Goal: Check status: Check status

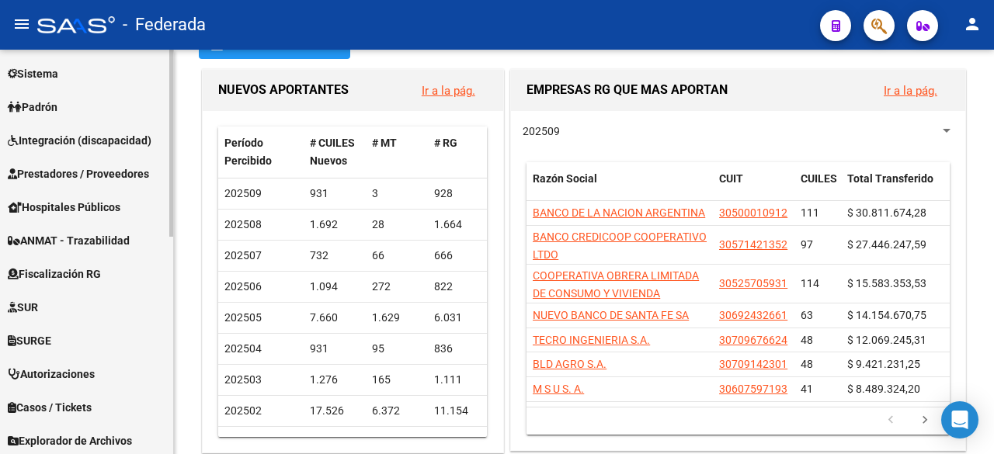
scroll to position [469, 0]
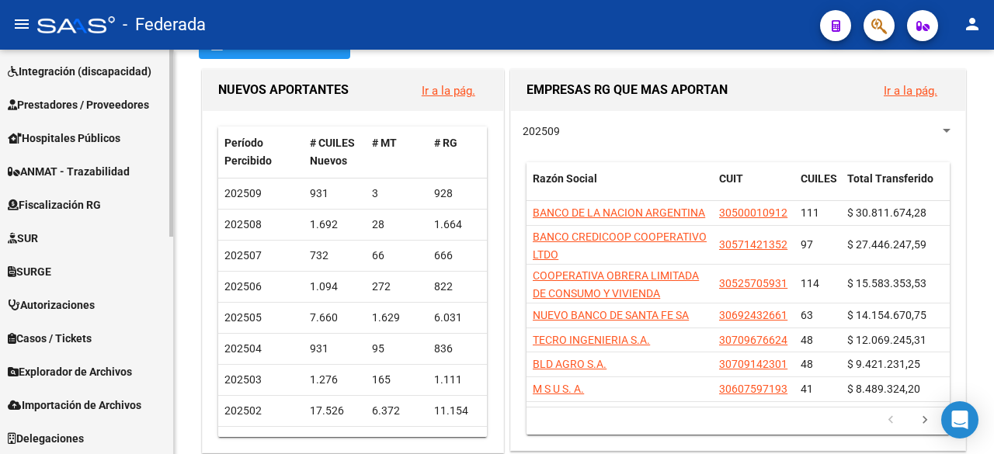
click at [85, 368] on span "Explorador de Archivos" at bounding box center [70, 371] width 124 height 17
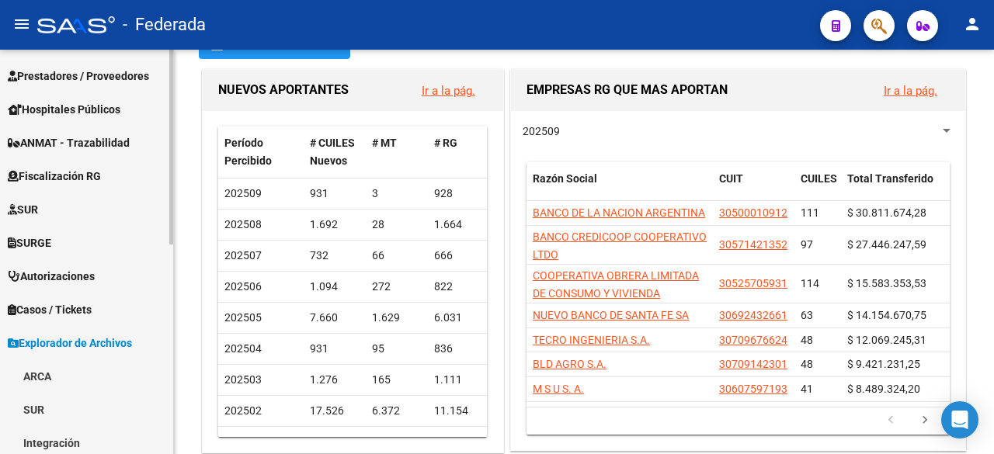
scroll to position [436, 0]
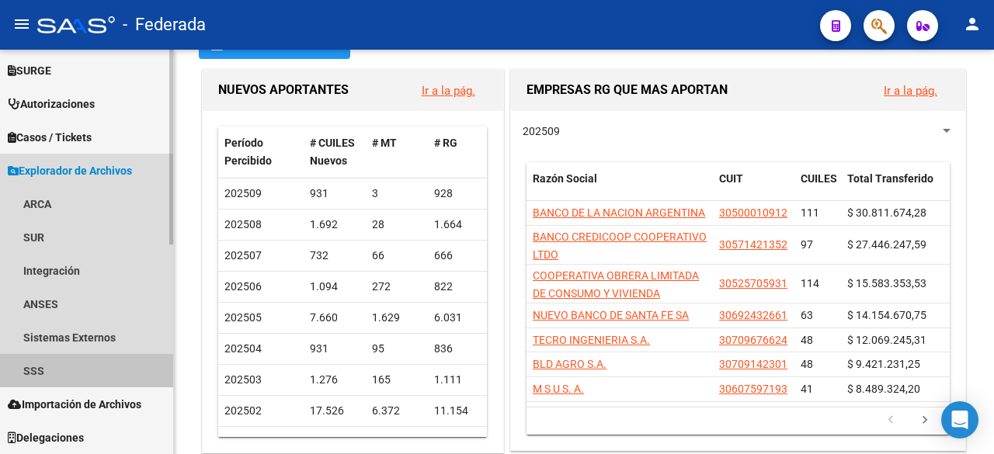
click at [51, 367] on link "SSS" at bounding box center [86, 370] width 173 height 33
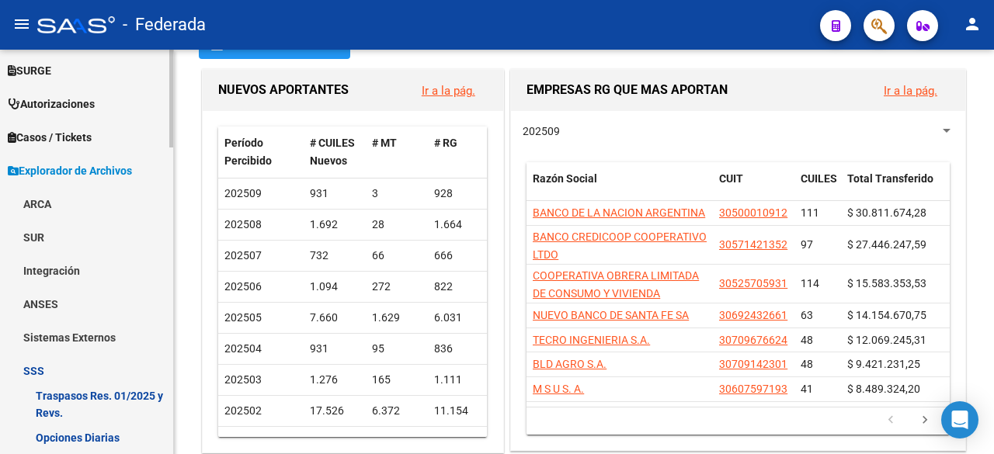
scroll to position [669, 0]
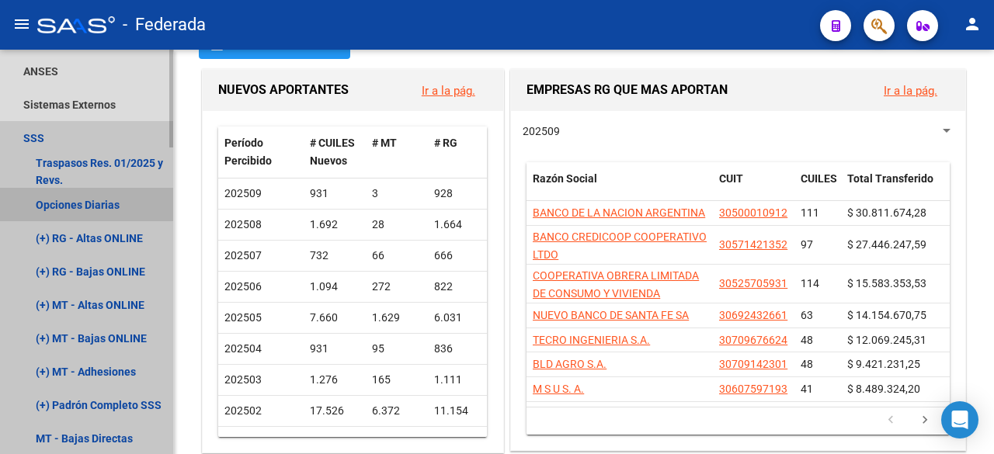
click at [74, 200] on link "Opciones Diarias" at bounding box center [86, 204] width 173 height 33
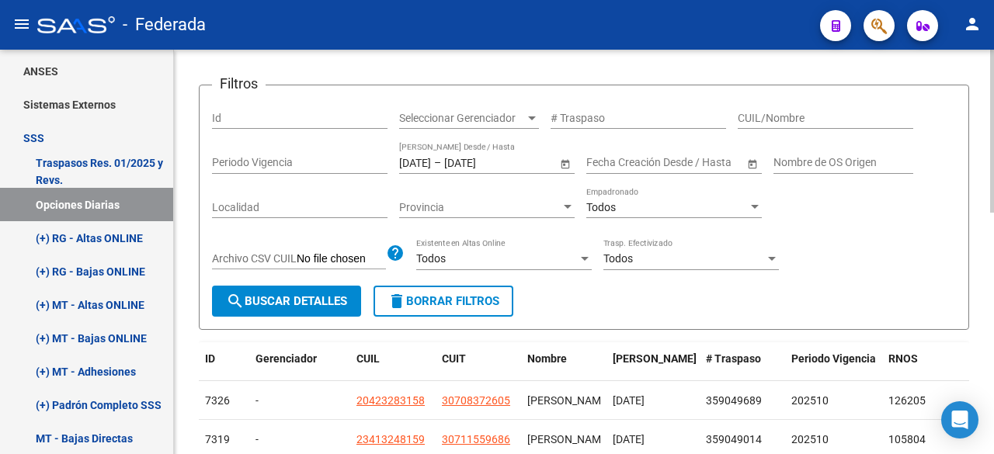
scroll to position [132, 0]
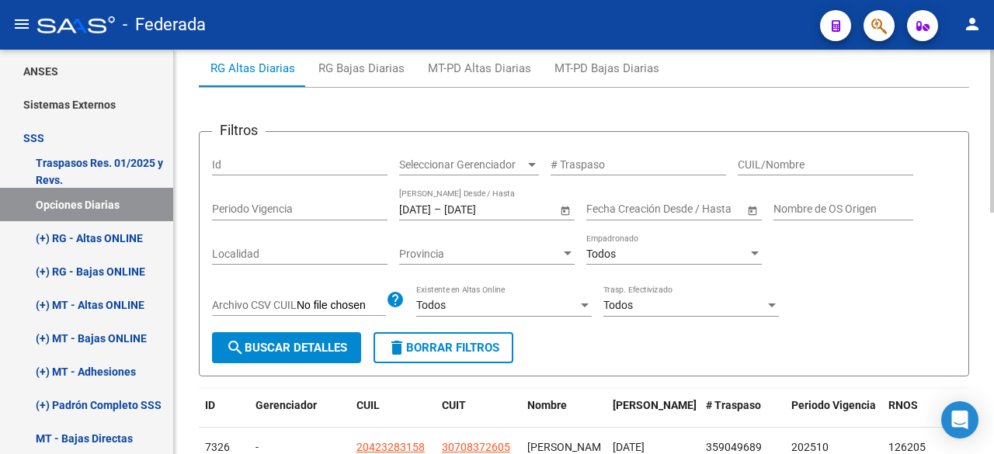
click at [567, 208] on span "Open calendar" at bounding box center [565, 209] width 37 height 37
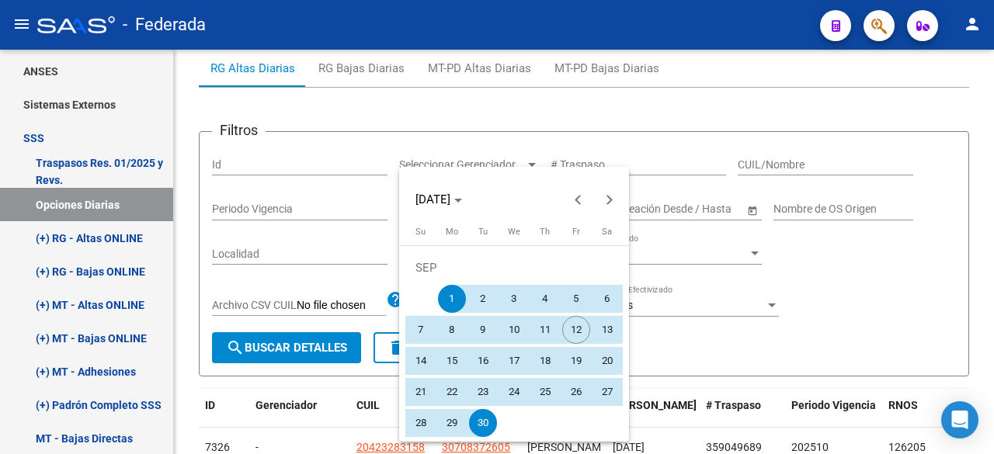
click at [542, 330] on span "11" at bounding box center [545, 330] width 28 height 28
type input "[DATE]"
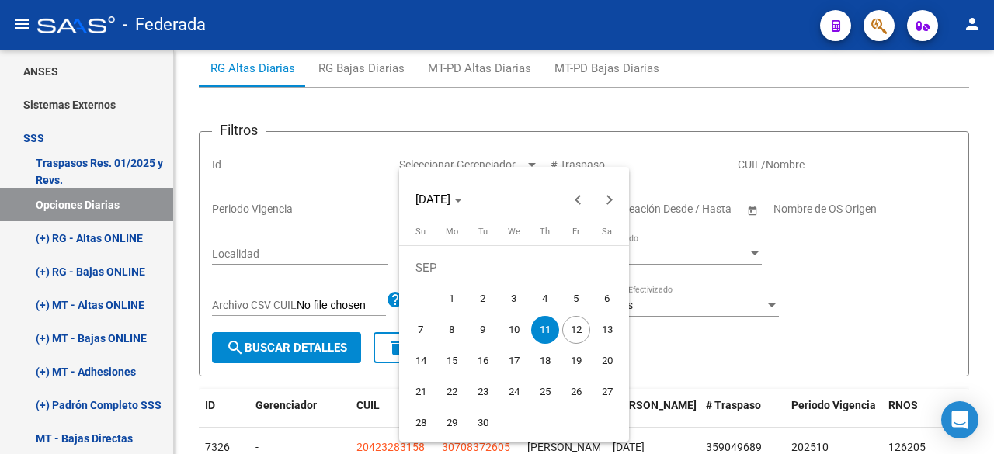
click at [542, 330] on span "11" at bounding box center [545, 330] width 28 height 28
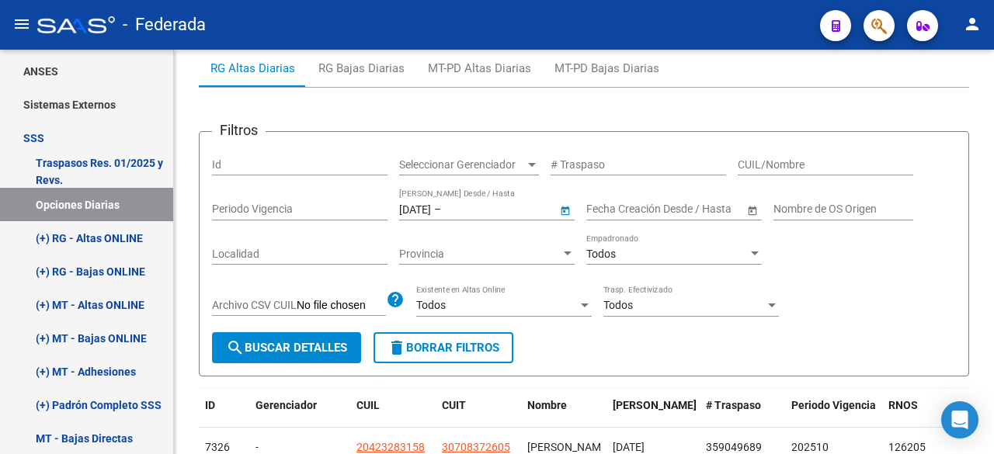
type input "[DATE]"
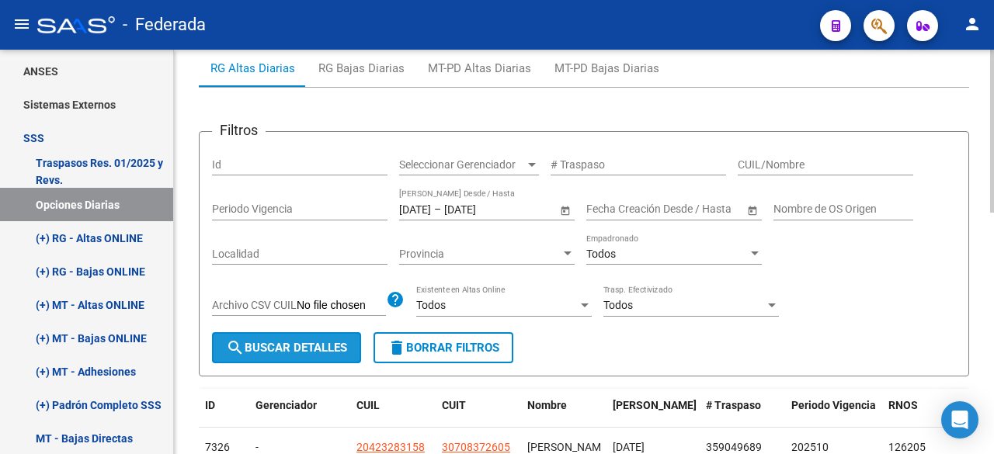
drag, startPoint x: 320, startPoint y: 351, endPoint x: 745, endPoint y: 338, distance: 425.0
click at [319, 350] on span "search Buscar Detalles" at bounding box center [286, 348] width 121 height 14
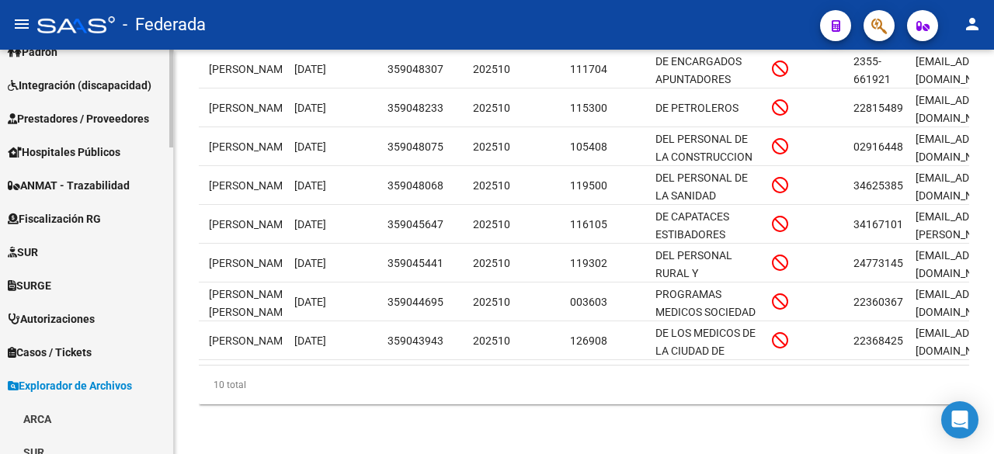
scroll to position [203, 0]
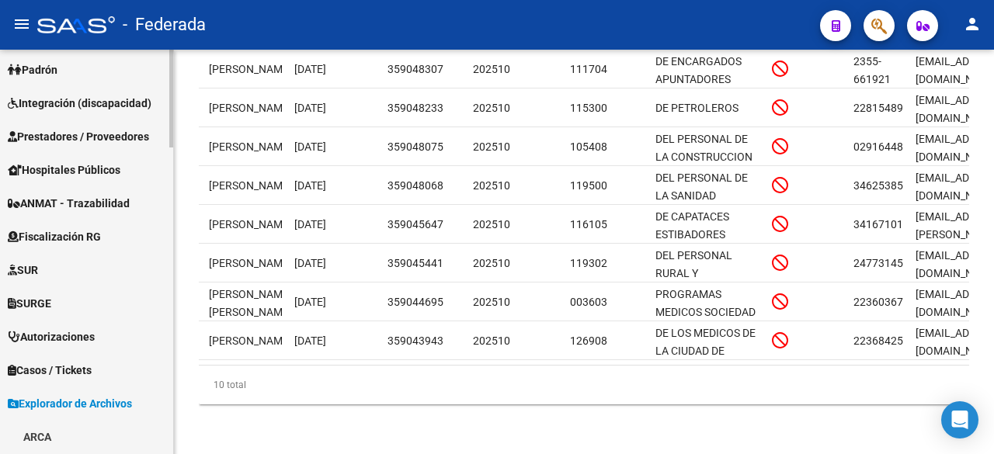
click at [42, 306] on span "SURGE" at bounding box center [29, 303] width 43 height 17
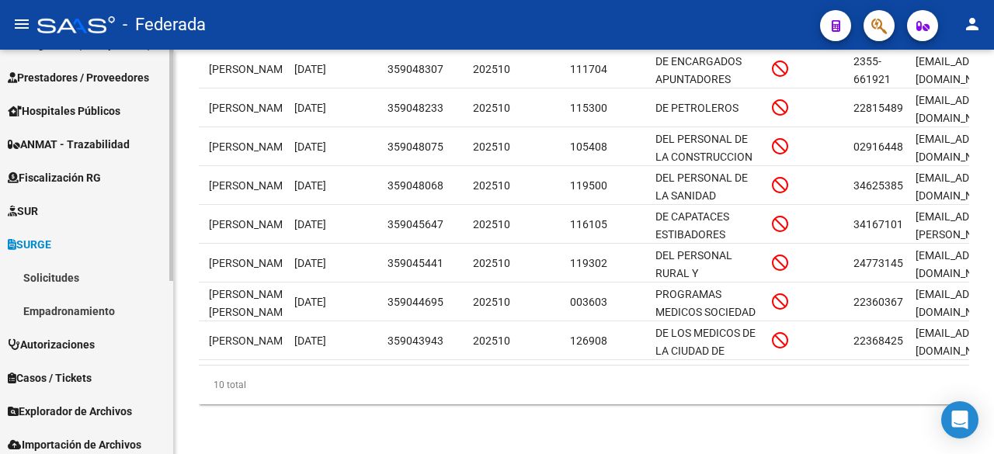
scroll to position [281, 0]
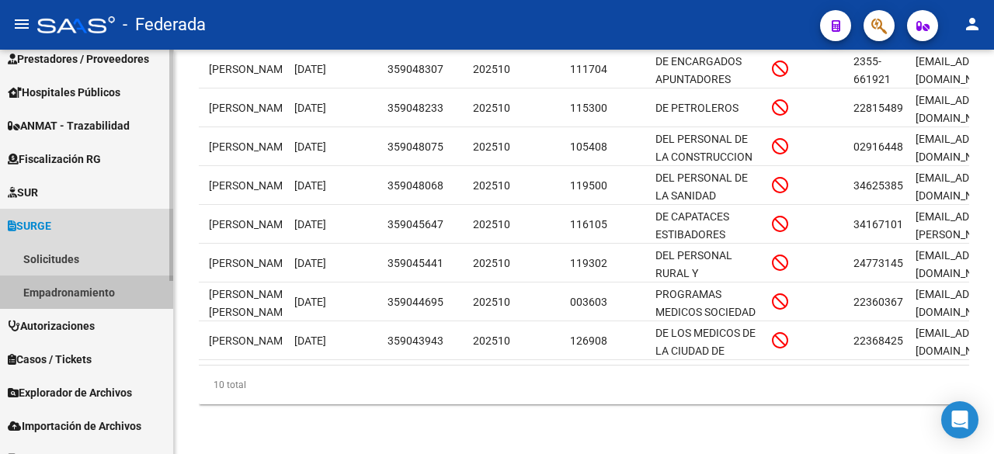
click at [70, 290] on link "Empadronamiento" at bounding box center [86, 292] width 173 height 33
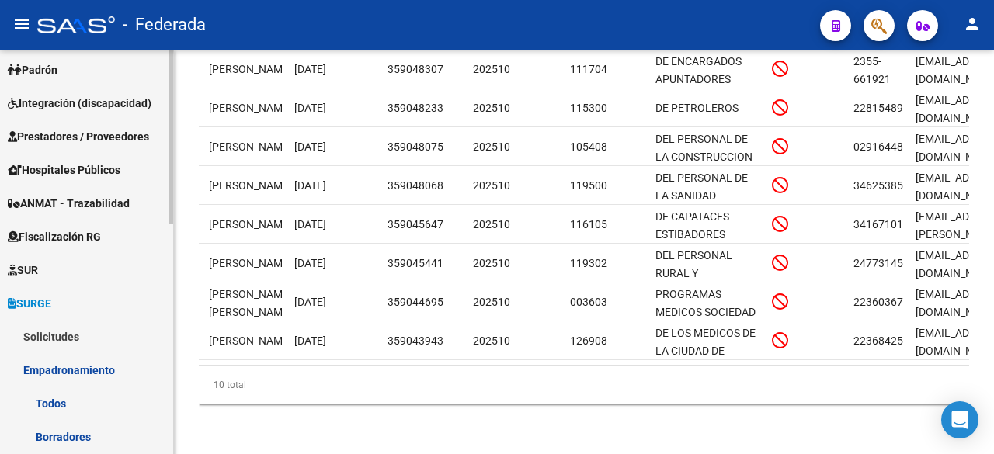
scroll to position [126, 0]
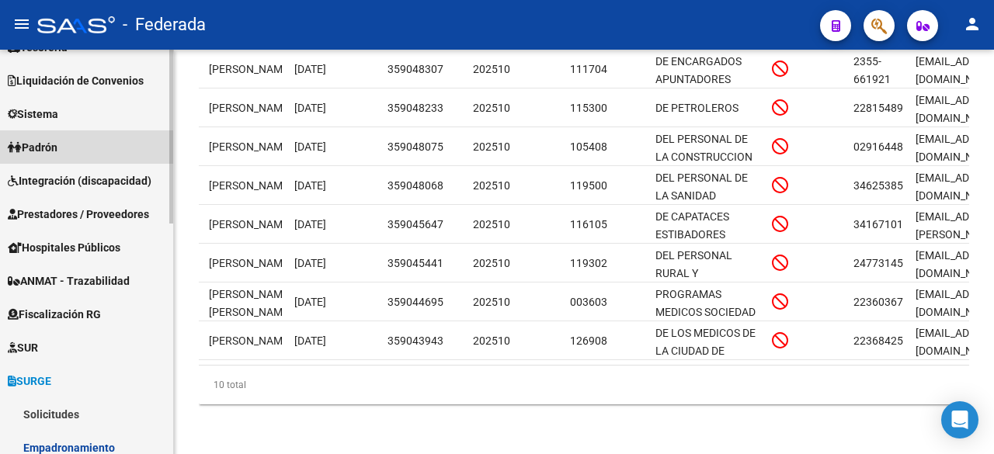
click at [47, 148] on span "Padrón" at bounding box center [33, 147] width 50 height 17
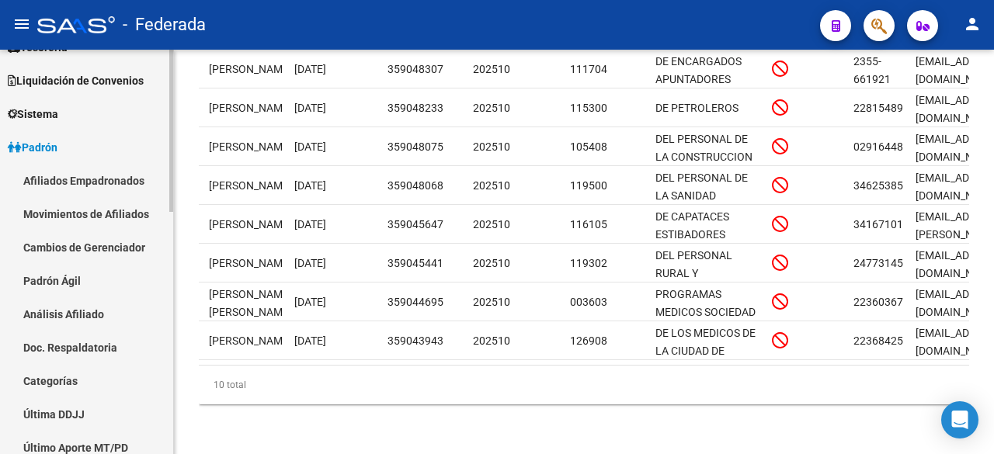
click at [73, 179] on link "Afiliados Empadronados" at bounding box center [86, 180] width 173 height 33
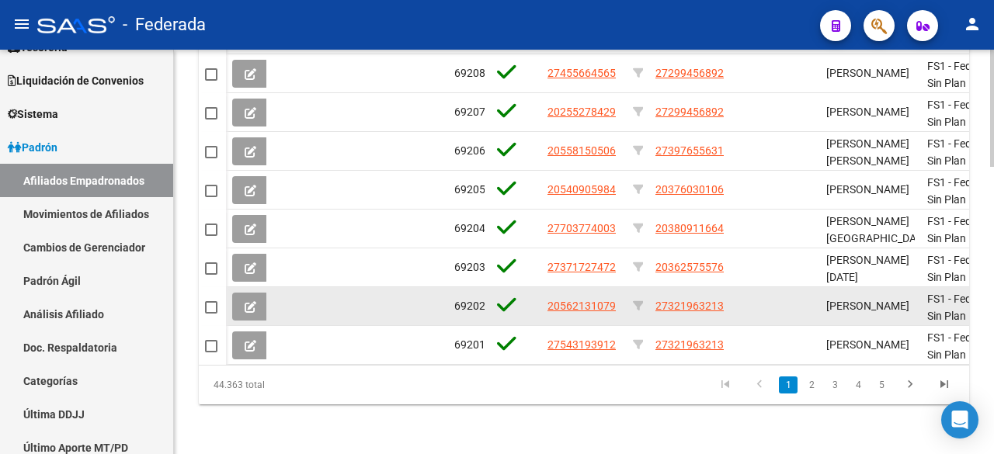
scroll to position [2, 0]
